Goal: Check status: Check status

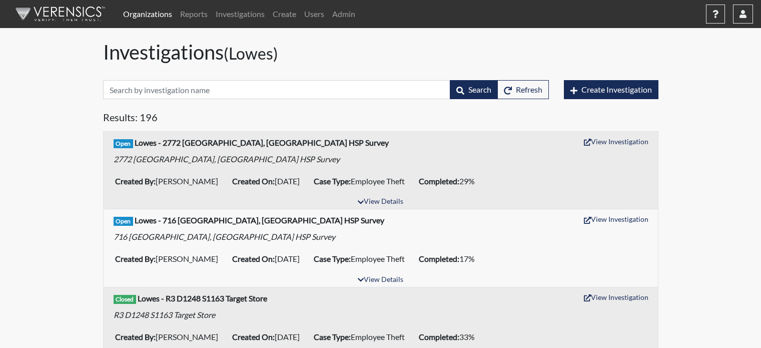
scroll to position [50, 0]
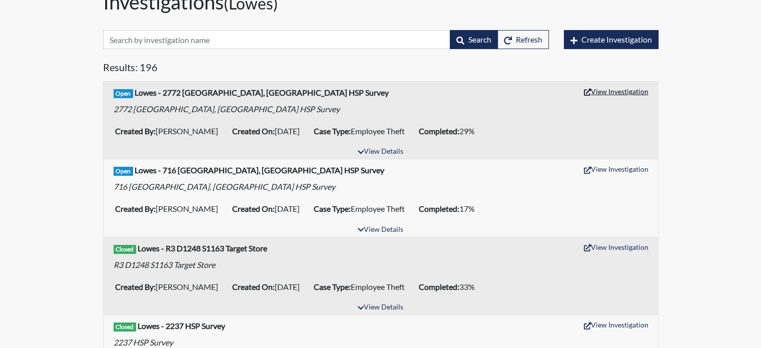
click at [622, 94] on button "View Investigation" at bounding box center [617, 92] width 74 height 16
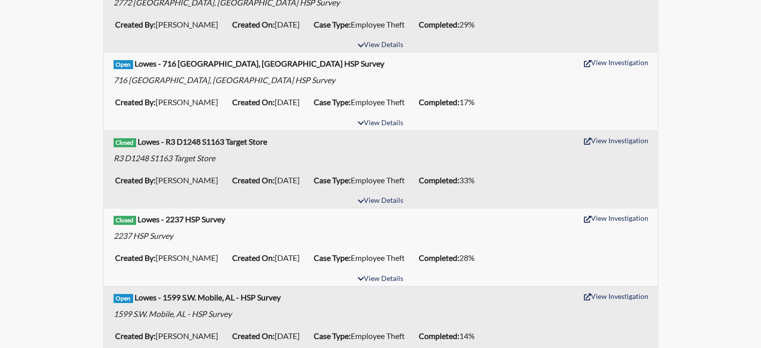
scroll to position [0, 0]
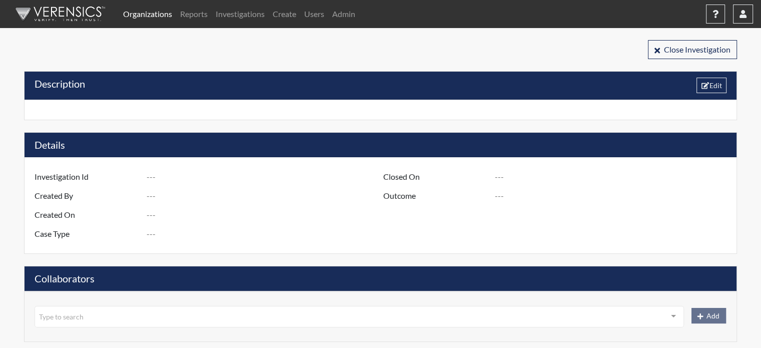
type input "R3 D1275 S2772 Pooler, GA - HSP Survey"
type input "[PERSON_NAME]"
type input "[DATE]"
type input "Employee Theft"
type input "[GEOGRAPHIC_DATA]"
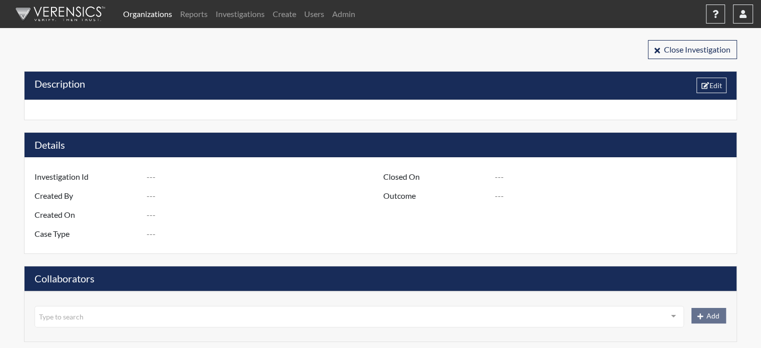
type input "[US_STATE]"
type input "2772 [PERSON_NAME] GA"
type input "1275"
type input "3"
type input "South"
